Goal: Information Seeking & Learning: Find specific fact

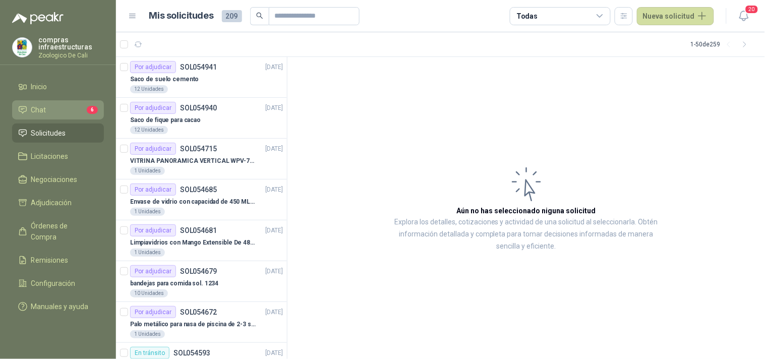
click at [61, 109] on li "Chat 6" at bounding box center [58, 109] width 80 height 11
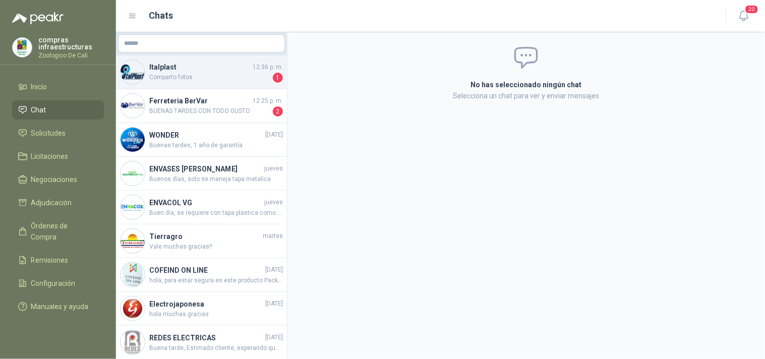
click at [180, 77] on span "Comparto fotos" at bounding box center [210, 78] width 122 height 10
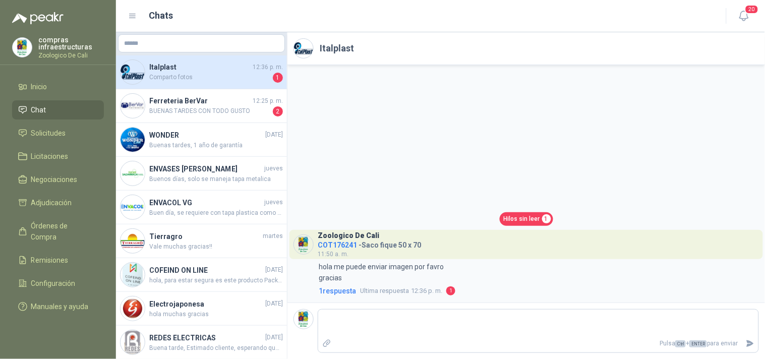
click at [72, 113] on li "Chat" at bounding box center [58, 109] width 80 height 11
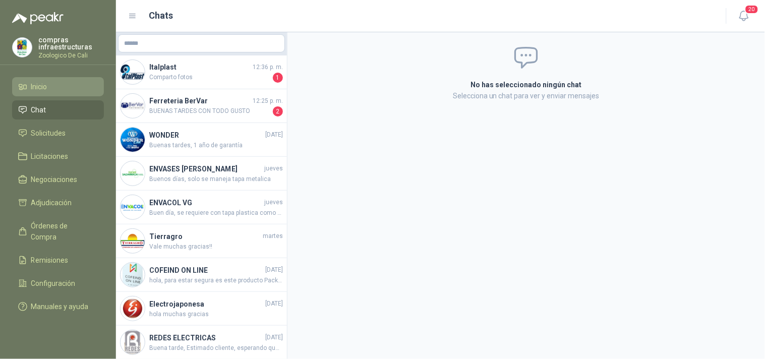
click at [57, 88] on li "Inicio" at bounding box center [58, 86] width 80 height 11
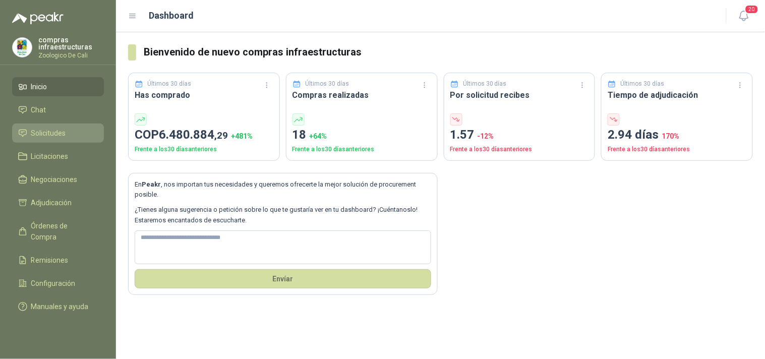
click at [49, 129] on span "Solicitudes" at bounding box center [48, 133] width 35 height 11
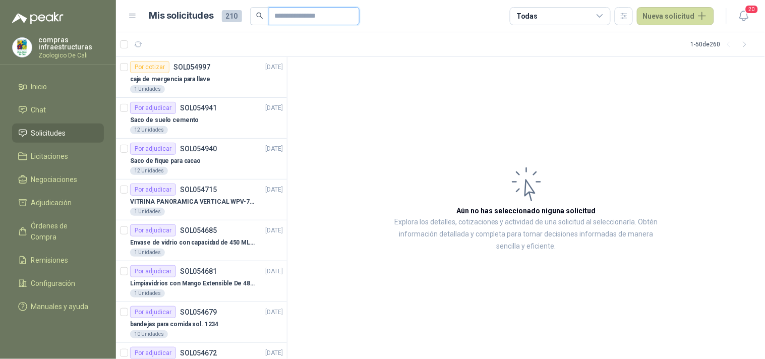
click at [289, 16] on input "text" at bounding box center [310, 16] width 71 height 17
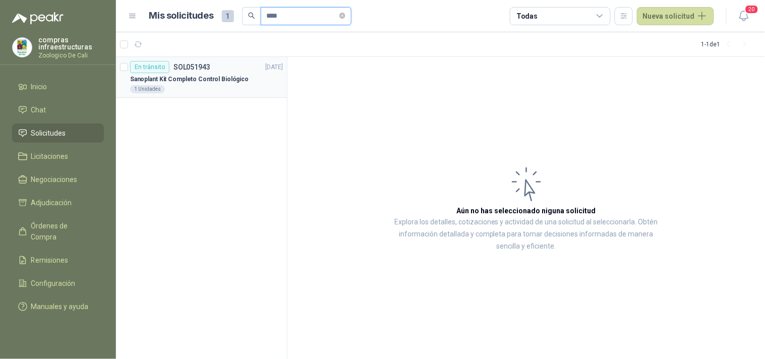
type input "****"
click at [237, 85] on div "1 Unidades" at bounding box center [206, 89] width 153 height 8
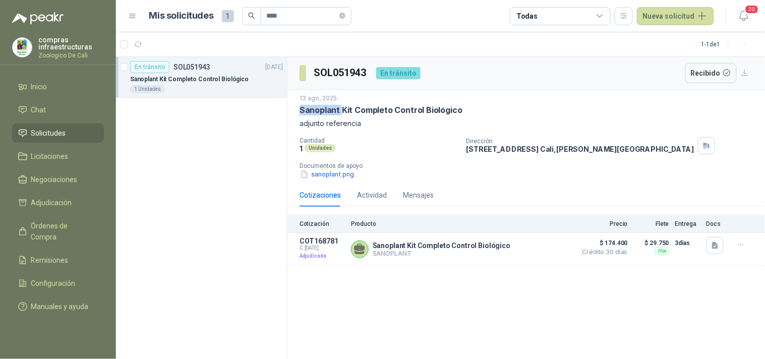
drag, startPoint x: 300, startPoint y: 112, endPoint x: 341, endPoint y: 108, distance: 42.0
click at [341, 108] on p "Sanoplant Kit Completo Control Biológico" at bounding box center [381, 110] width 163 height 11
copy p "Sanoplant"
click at [334, 177] on button "sanoplant.png" at bounding box center [327, 174] width 55 height 11
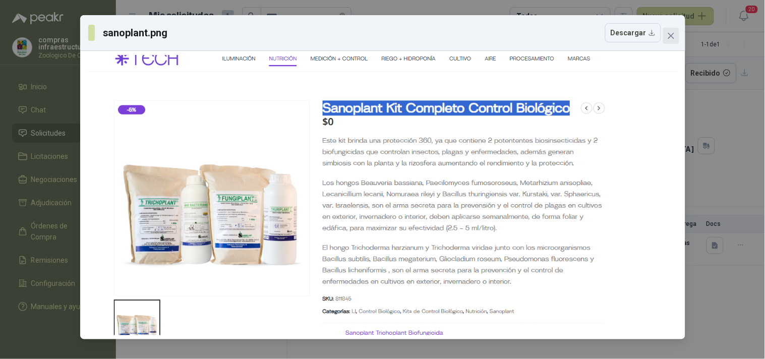
click at [671, 32] on icon "close" at bounding box center [671, 36] width 8 height 8
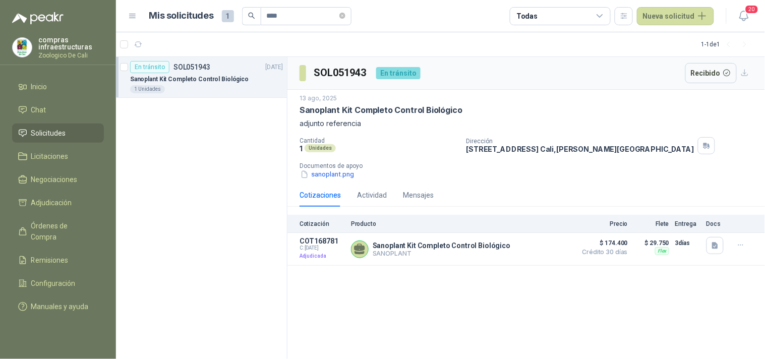
click at [379, 140] on p "Cantidad" at bounding box center [379, 140] width 159 height 7
drag, startPoint x: 461, startPoint y: 108, endPoint x: 294, endPoint y: 114, distance: 167.5
click at [294, 114] on div "[DATE] Sanoplant Kit Completo Control Biológico adjunto referencia Cantidad 1 U…" at bounding box center [526, 137] width 478 height 94
copy p "Sanoplant Kit Completo Control Biológico"
